Goal: Information Seeking & Learning: Learn about a topic

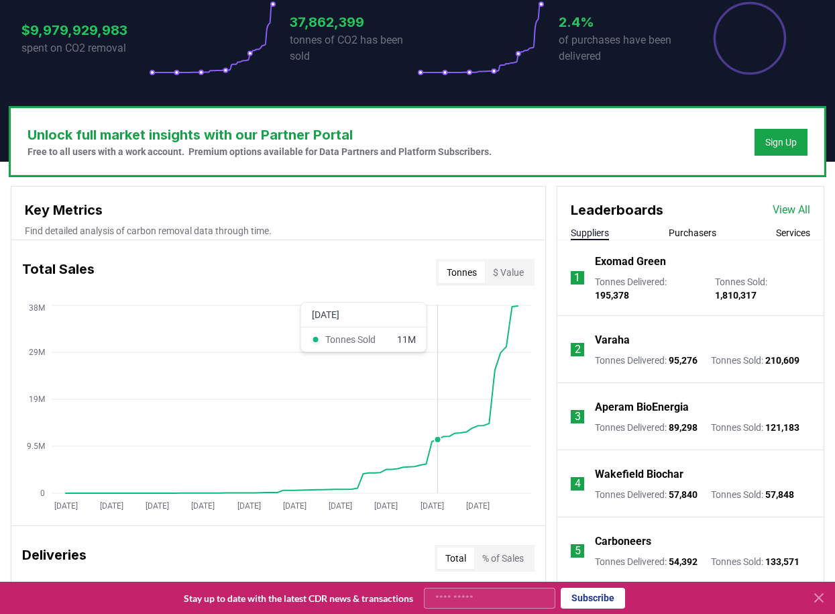
scroll to position [11, 0]
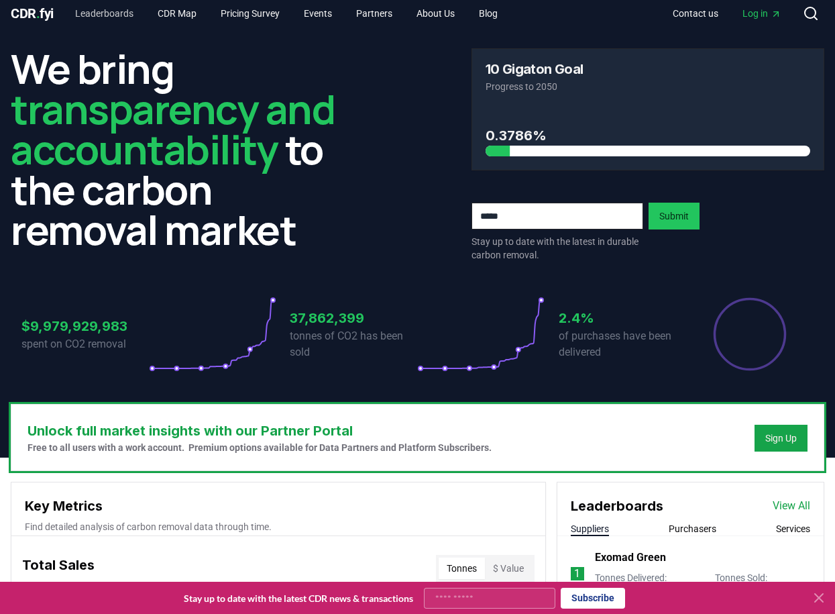
click at [126, 13] on link "Leaderboards" at bounding box center [104, 13] width 80 height 24
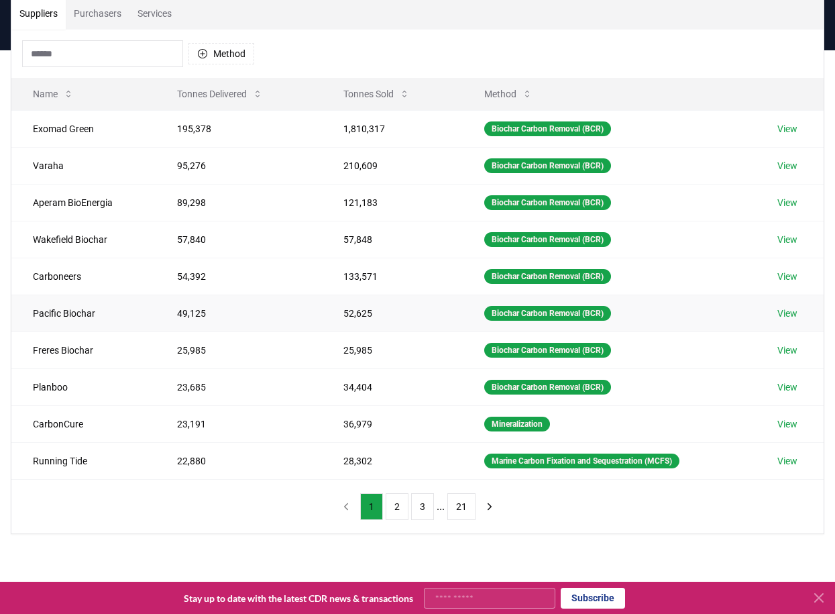
scroll to position [113, 0]
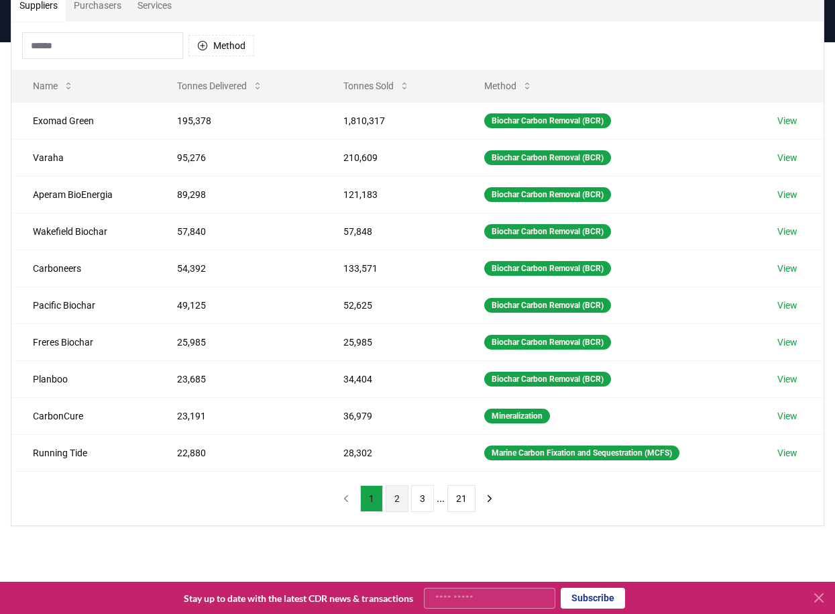
click at [399, 498] on button "2" at bounding box center [397, 498] width 23 height 27
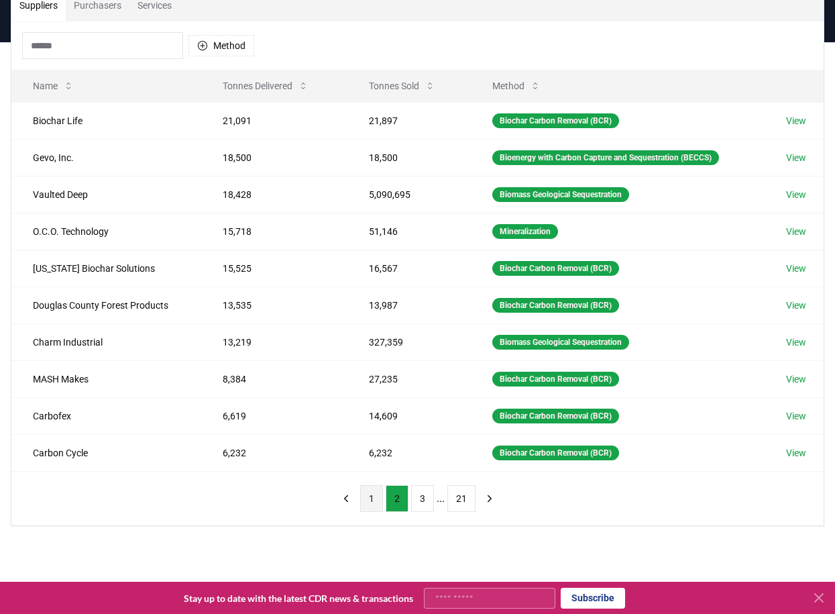
click at [372, 498] on button "1" at bounding box center [371, 498] width 23 height 27
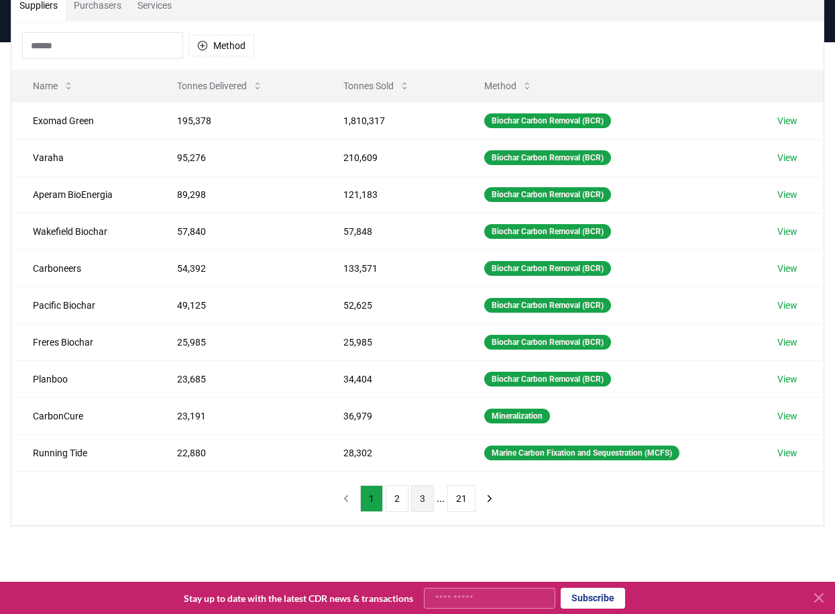
click at [424, 492] on button "3" at bounding box center [422, 498] width 23 height 27
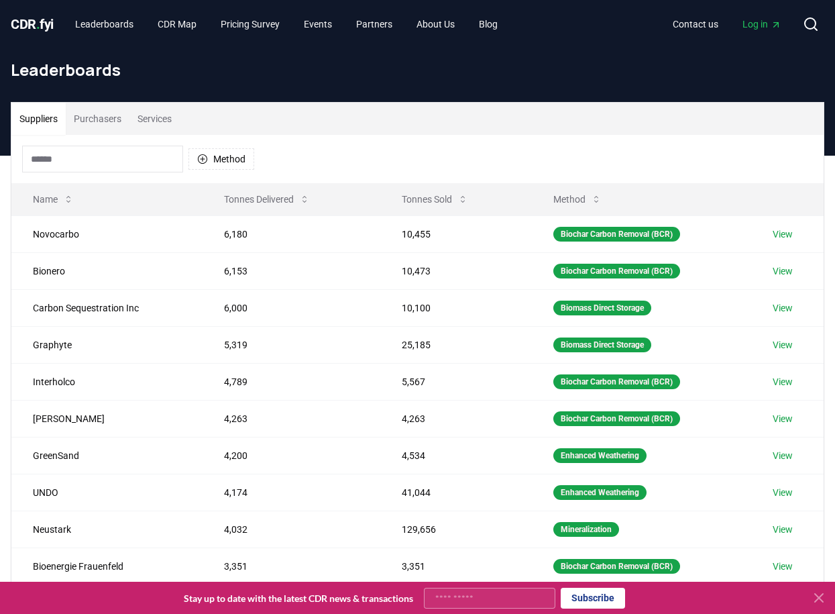
scroll to position [0, 0]
click at [176, 28] on link "CDR Map" at bounding box center [177, 24] width 60 height 24
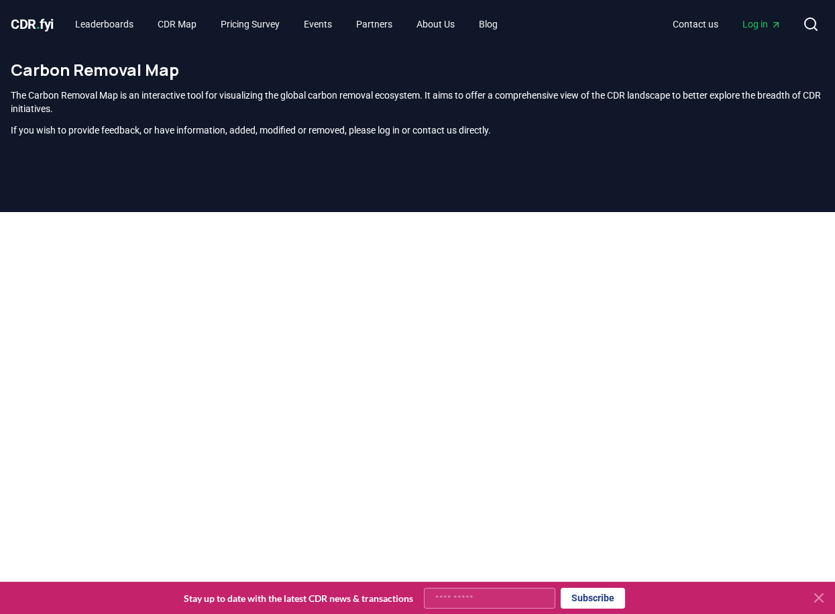
click at [818, 594] on icon at bounding box center [819, 598] width 16 height 16
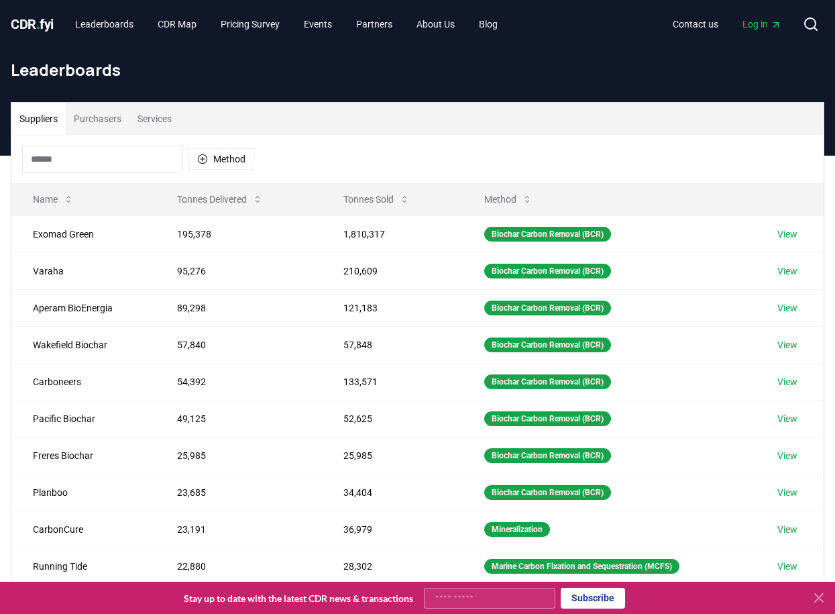
scroll to position [11, 0]
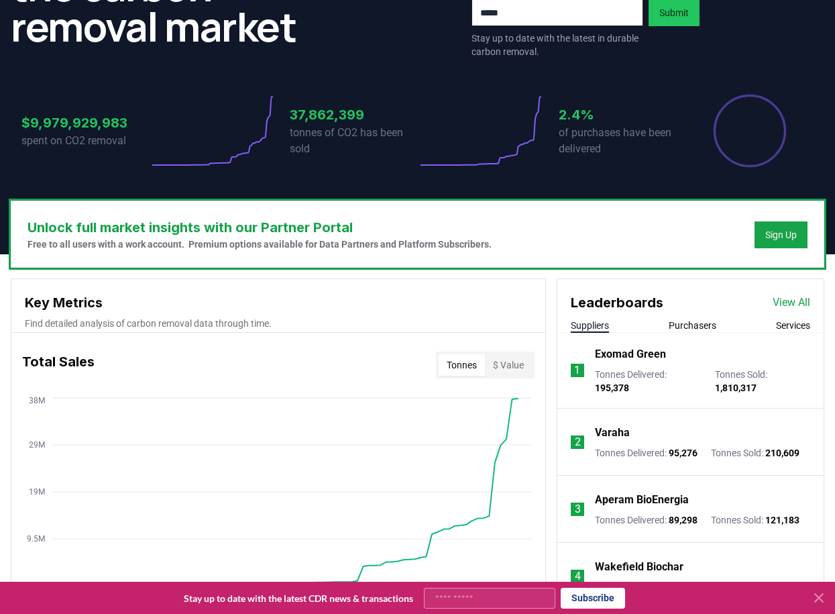
scroll to position [215, 0]
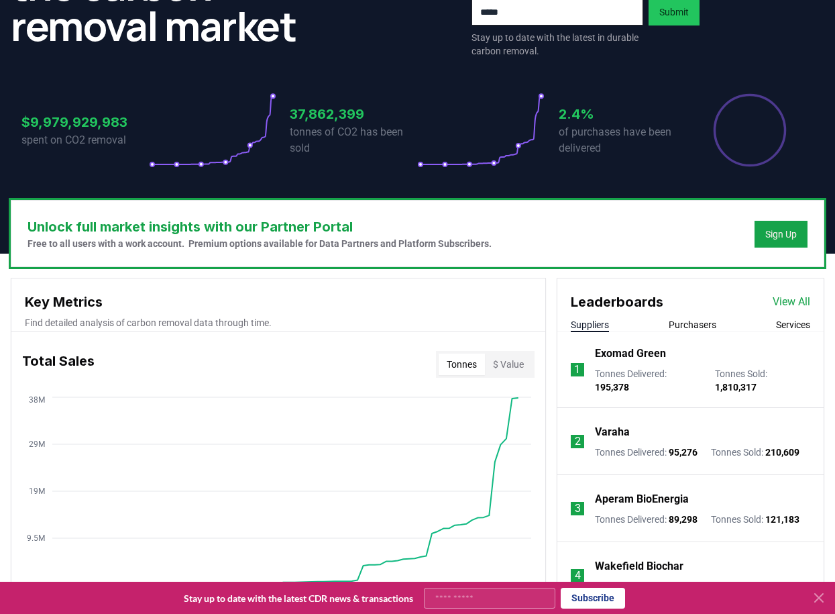
click at [500, 361] on button "$ Value" at bounding box center [508, 364] width 47 height 21
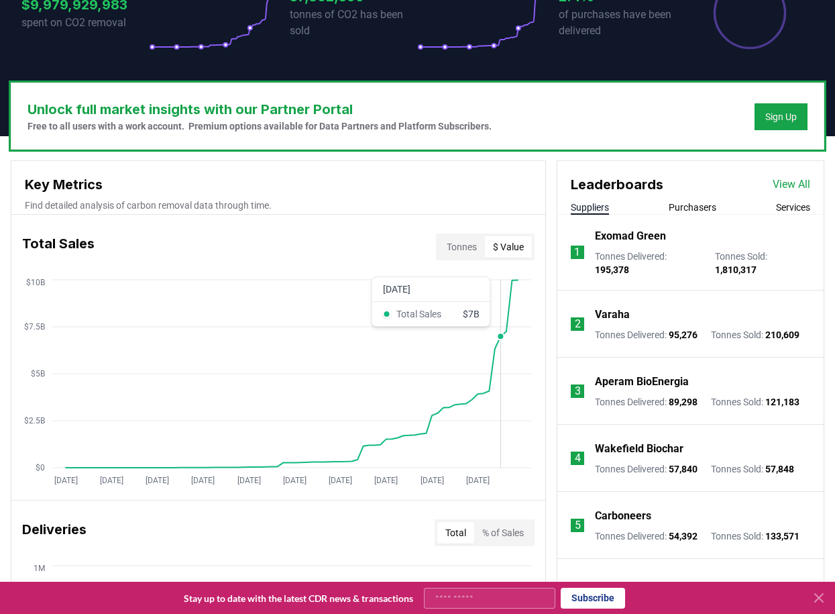
scroll to position [353, 0]
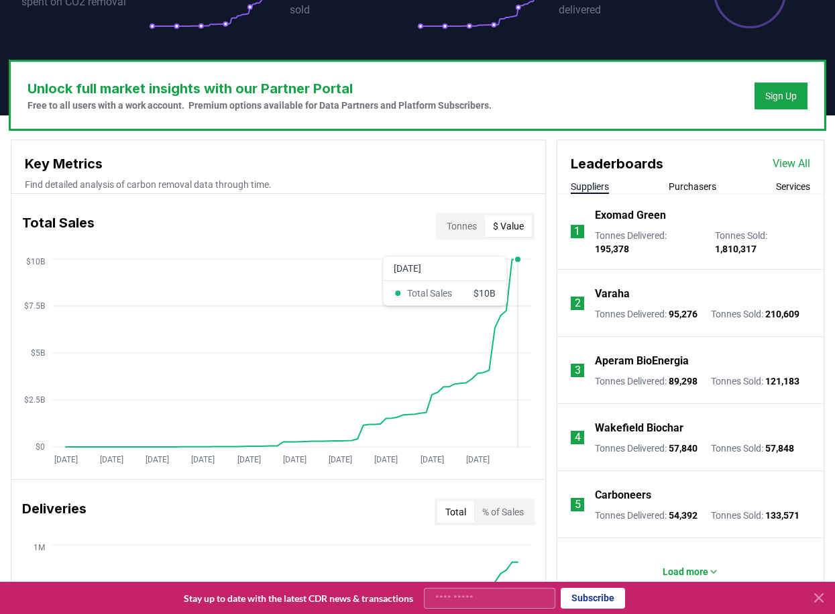
click at [515, 315] on icon "Jan 2019 Sep 2019 May 2020 Jan 2021 Sep 2021 May 2022 Jan 2023 Sep 2023 May 202…" at bounding box center [272, 363] width 523 height 215
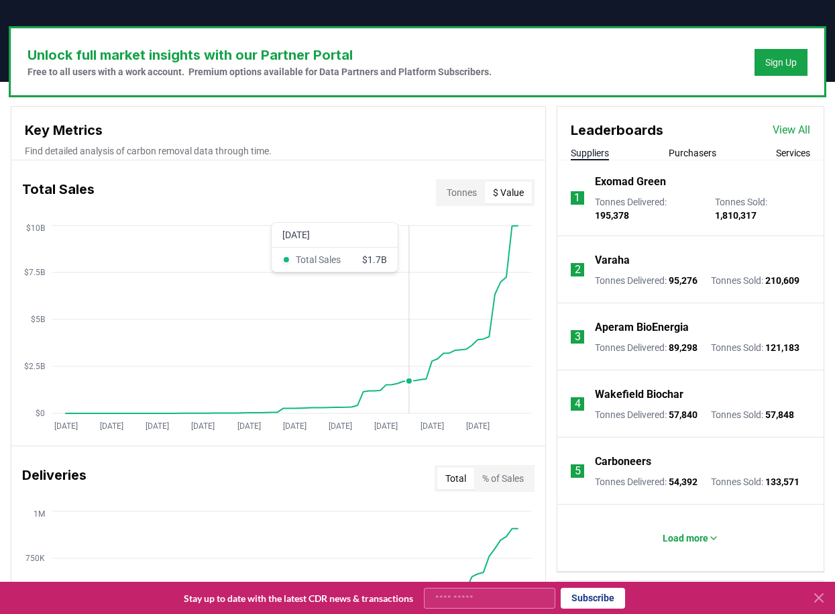
scroll to position [398, 0]
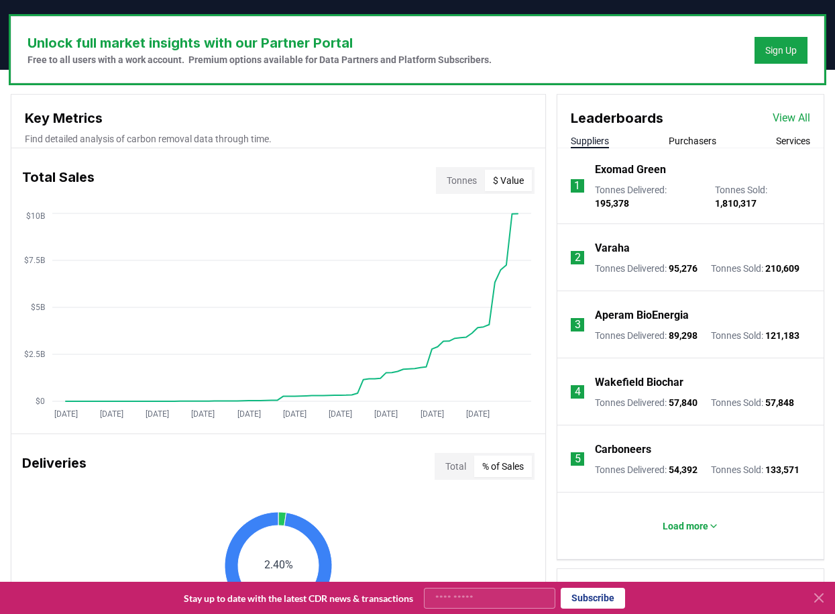
click at [492, 467] on button "% of Sales" at bounding box center [503, 465] width 58 height 21
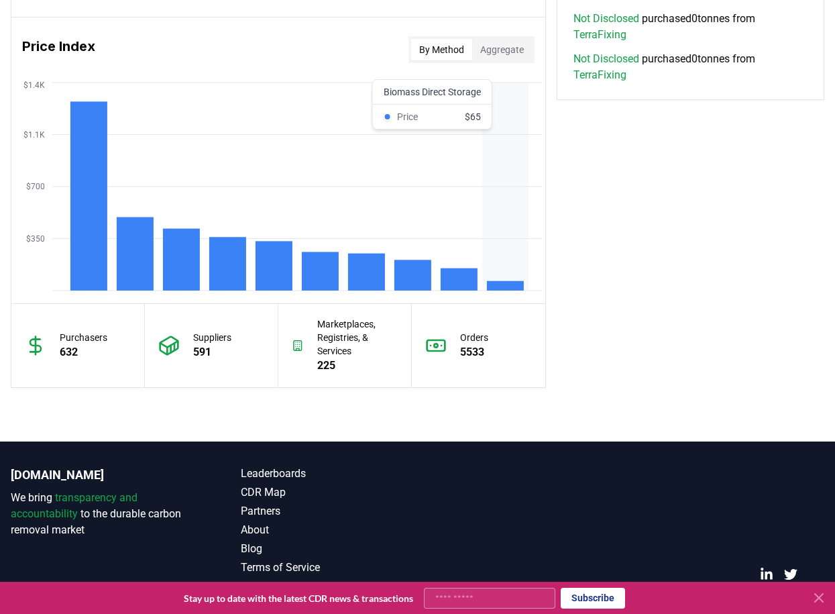
scroll to position [1102, 0]
